Goal: Information Seeking & Learning: Understand process/instructions

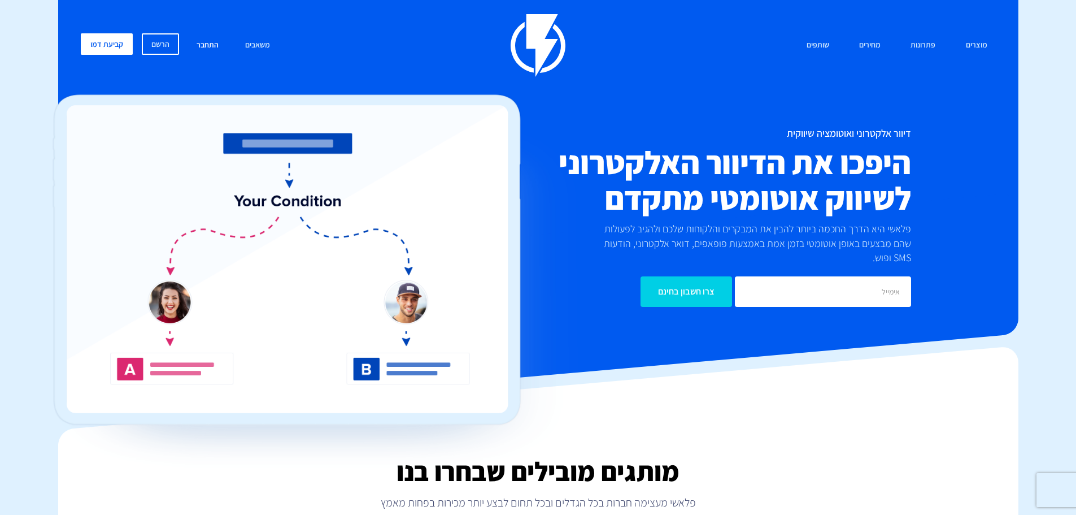
click at [215, 44] on link "התחבר" at bounding box center [207, 45] width 39 height 24
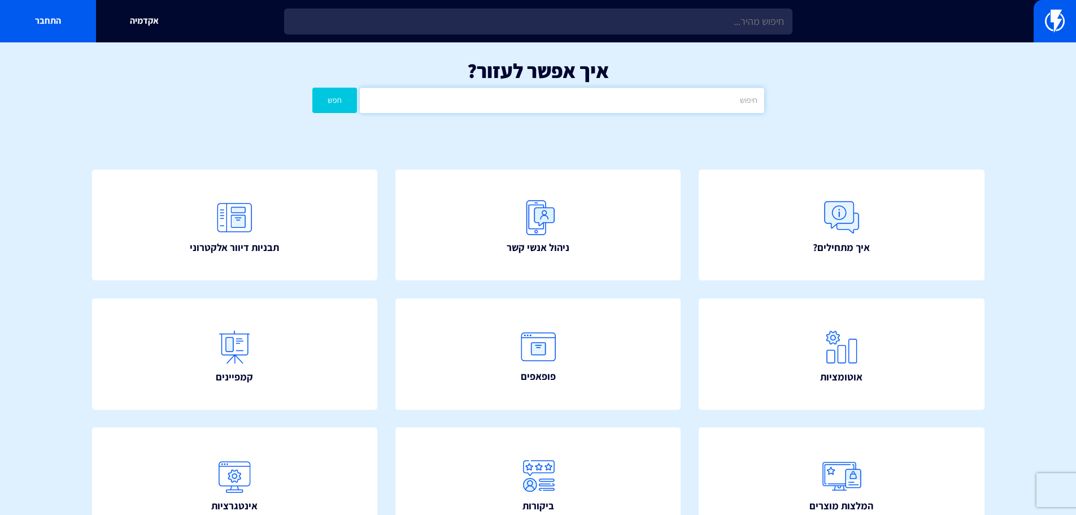
click at [552, 97] on input "text" at bounding box center [562, 100] width 404 height 25
type input "הודעה"
click at [312, 88] on button "חפש" at bounding box center [334, 100] width 45 height 25
click at [480, 108] on input "הודעה" at bounding box center [562, 100] width 404 height 25
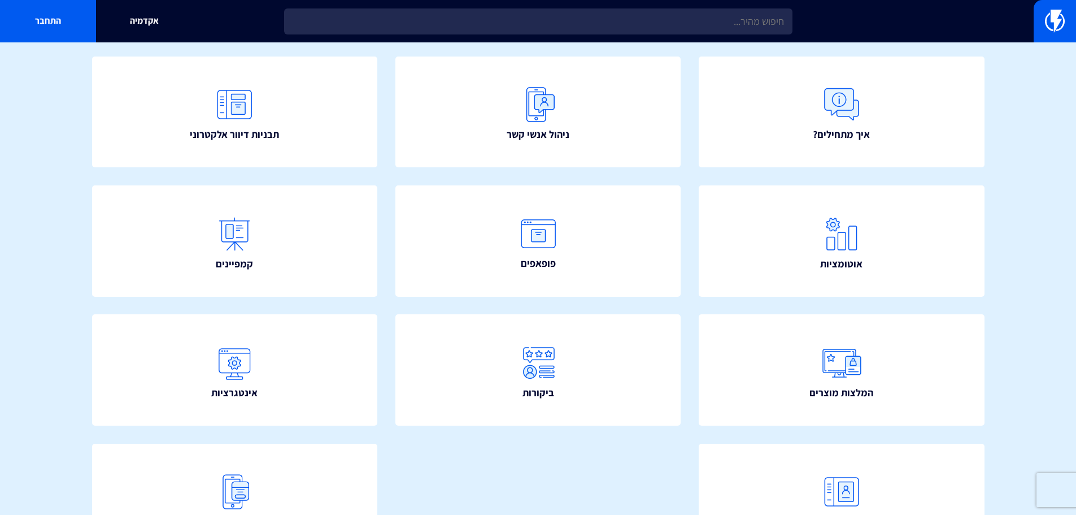
scroll to position [205, 0]
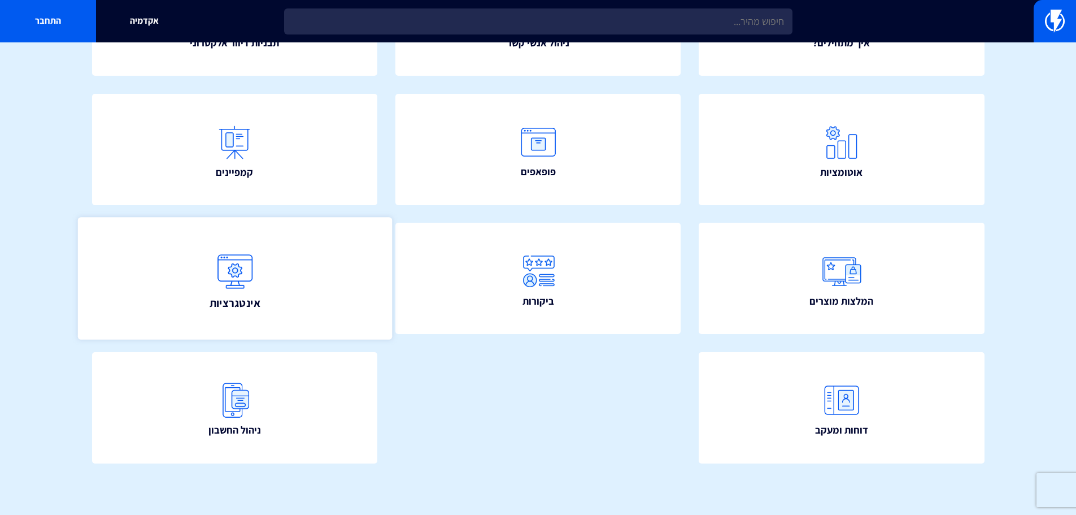
click at [221, 268] on img at bounding box center [235, 271] width 50 height 50
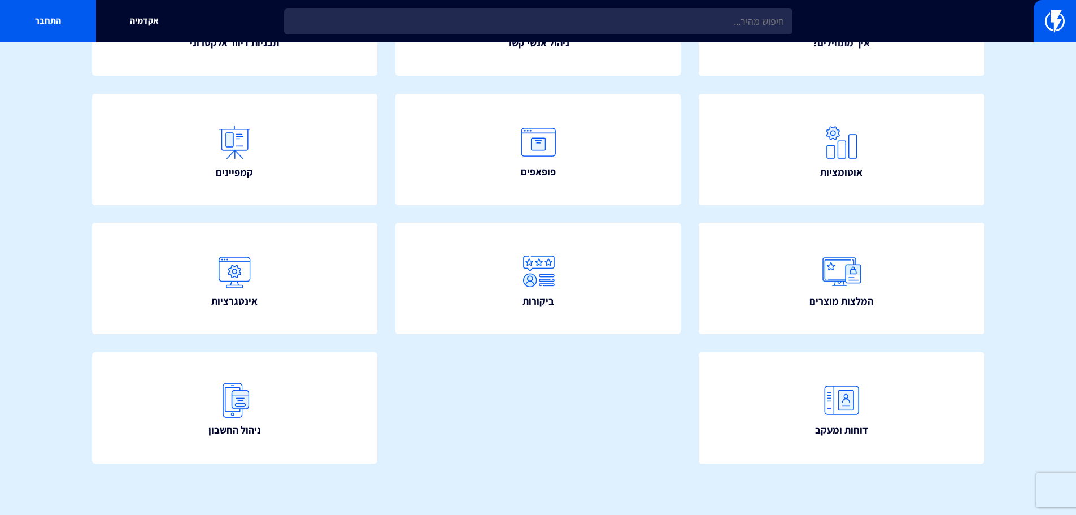
scroll to position [35, 0]
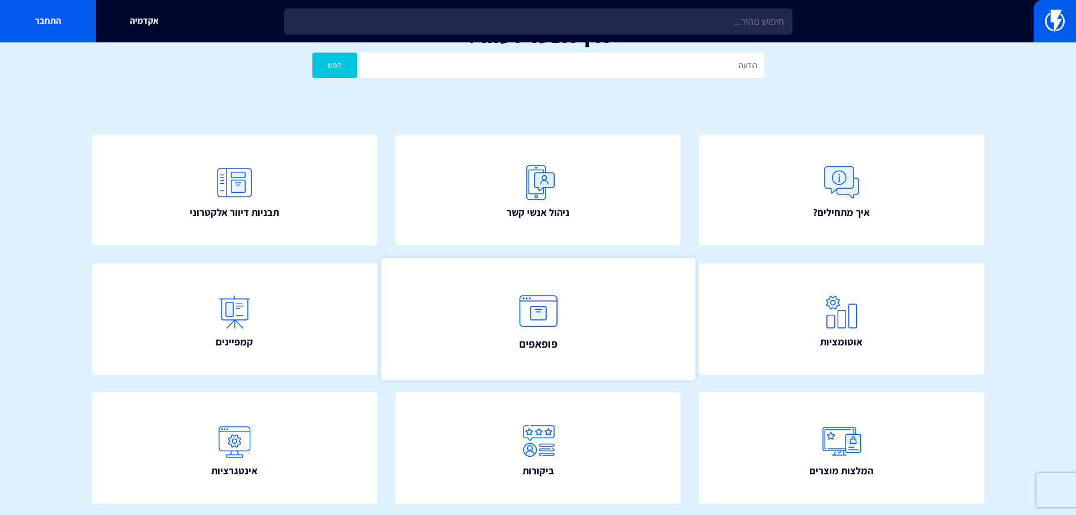
click at [521, 301] on img at bounding box center [539, 311] width 50 height 50
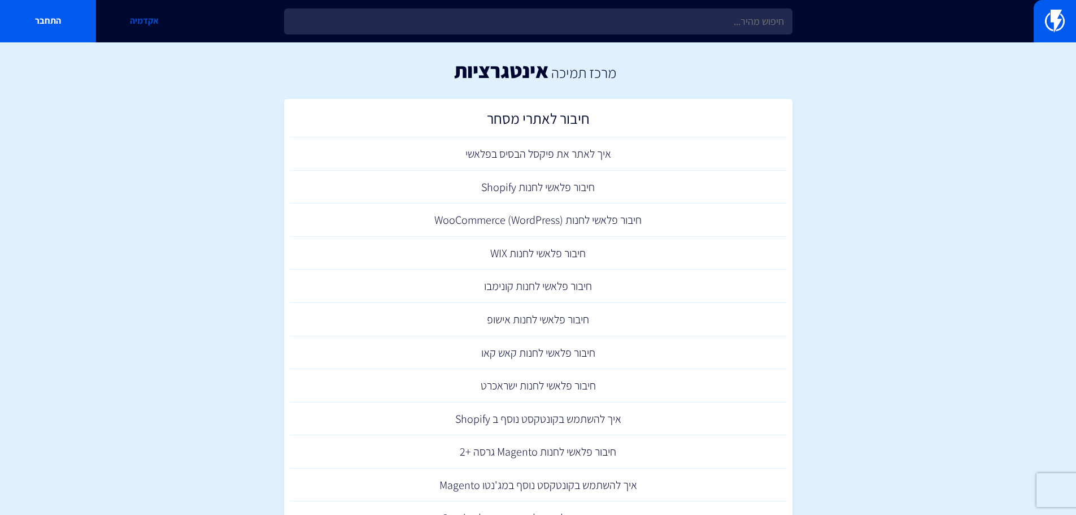
click at [148, 31] on link "אקדמיה" at bounding box center [144, 21] width 96 height 42
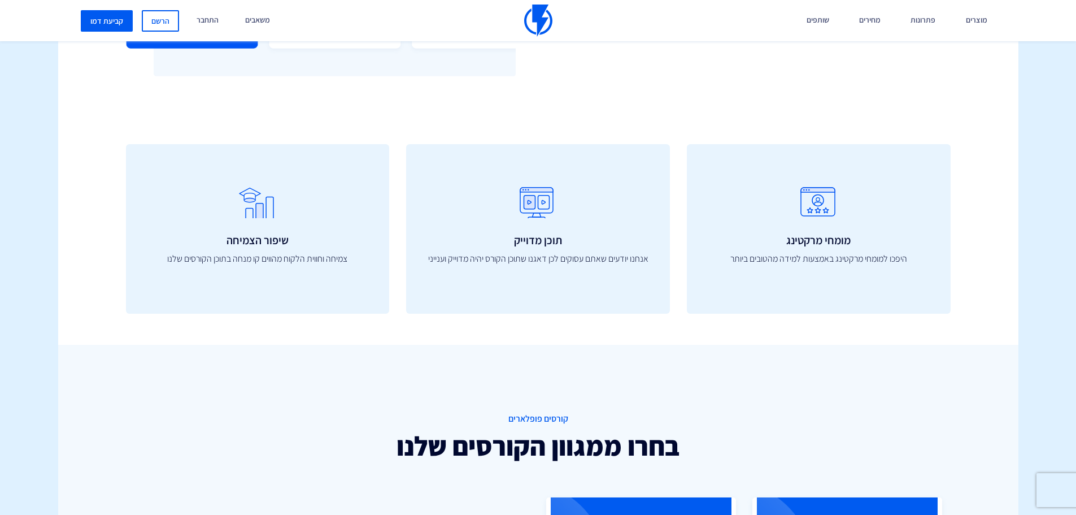
scroll to position [452, 0]
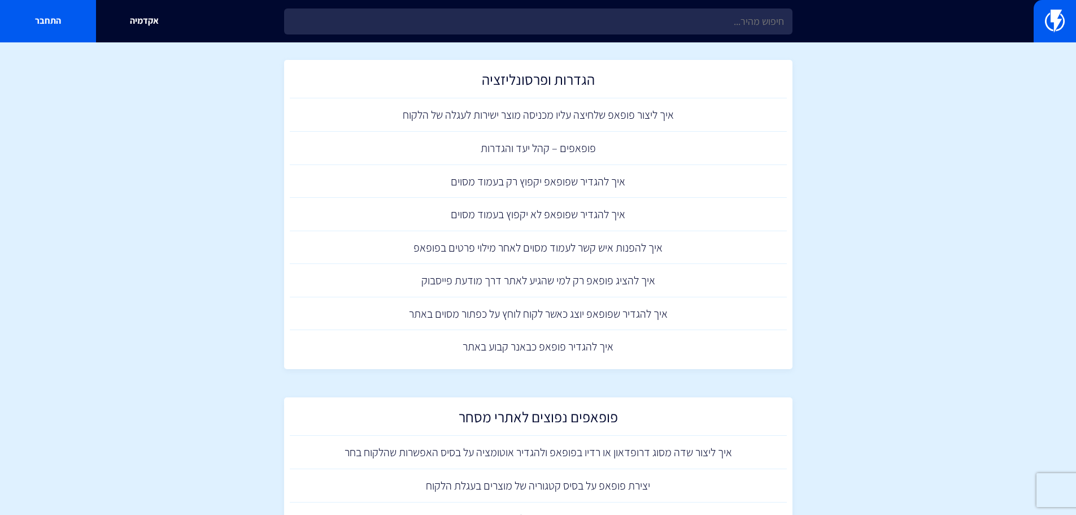
scroll to position [734, 0]
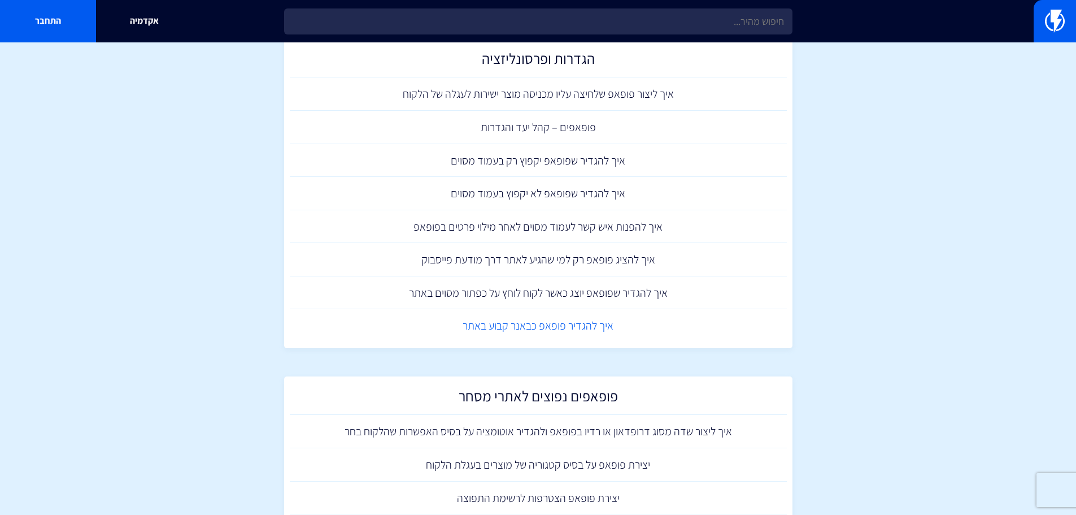
click at [527, 327] on link "איך להגדיר פופאפ כבאנר קבוע באתר" at bounding box center [538, 325] width 497 height 33
